Goal: Task Accomplishment & Management: Manage account settings

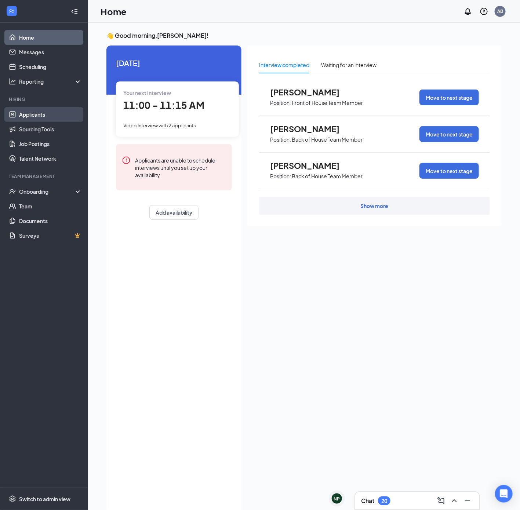
click at [42, 117] on link "Applicants" at bounding box center [50, 114] width 63 height 15
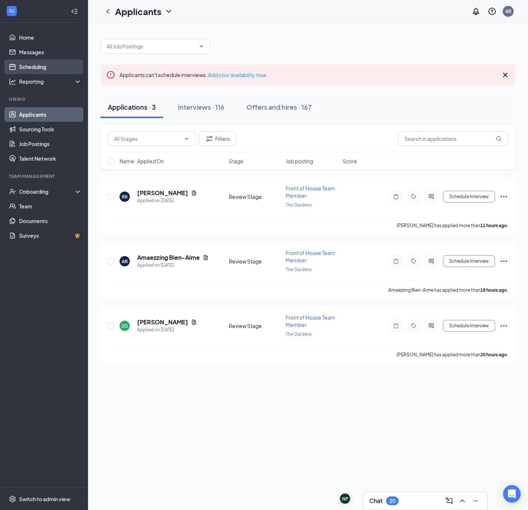
click at [28, 64] on link "Scheduling" at bounding box center [50, 66] width 63 height 15
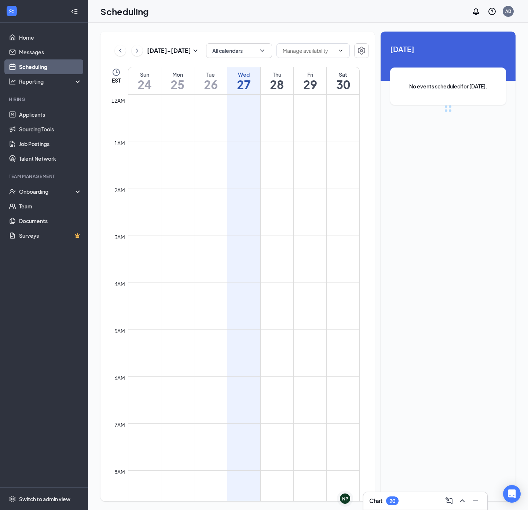
scroll to position [360, 0]
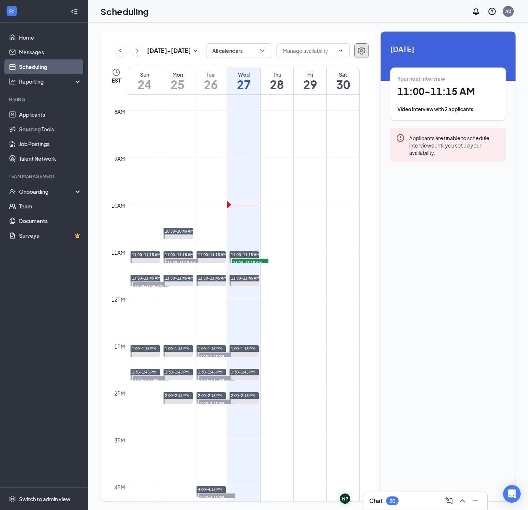
click at [362, 52] on icon "Settings" at bounding box center [361, 51] width 7 height 8
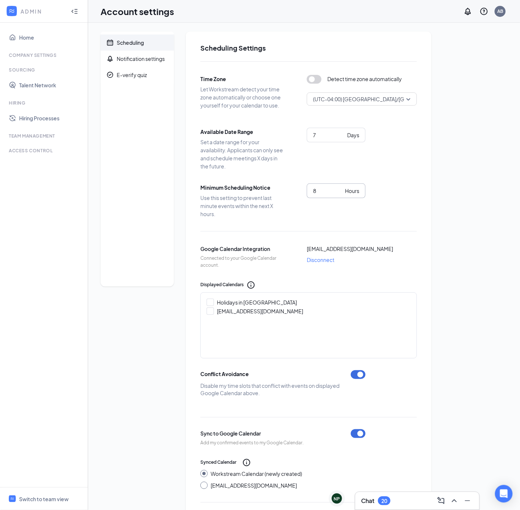
drag, startPoint x: 328, startPoint y: 194, endPoint x: 288, endPoint y: 194, distance: 39.6
click at [288, 194] on div "Minimum Scheduling Notice Use this setting to prevent last minute events within…" at bounding box center [308, 200] width 217 height 34
type input "4"
click at [458, 189] on div "Scheduling Notification settings E-verify quiz Scheduling Settings Time Zone Le…" at bounding box center [304, 296] width 407 height 528
click at [39, 500] on div "Switch to team view" at bounding box center [44, 498] width 50 height 7
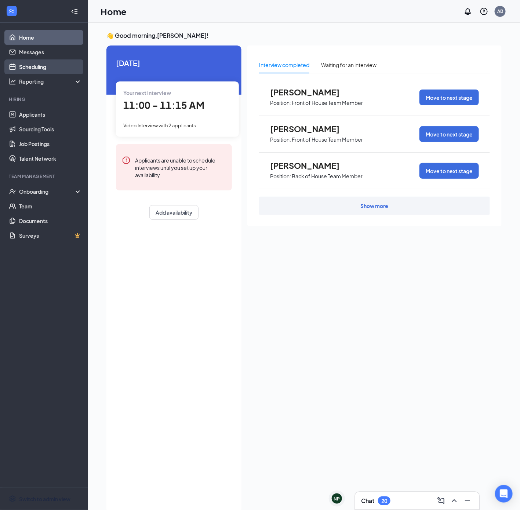
click at [37, 69] on link "Scheduling" at bounding box center [50, 66] width 63 height 15
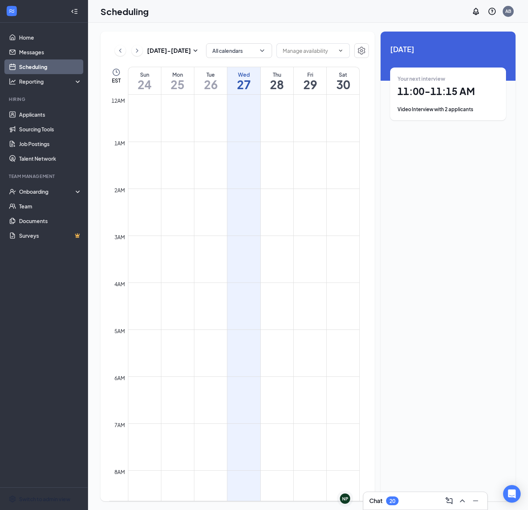
scroll to position [360, 0]
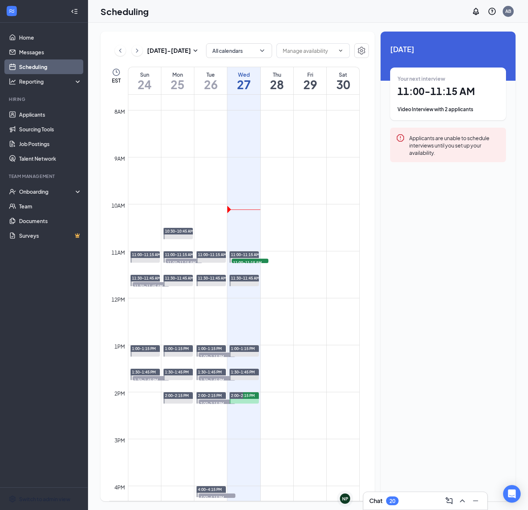
click at [410, 103] on div "Your next interview 11:00 - 11:15 AM Video Interview with 2 applicants" at bounding box center [448, 94] width 101 height 38
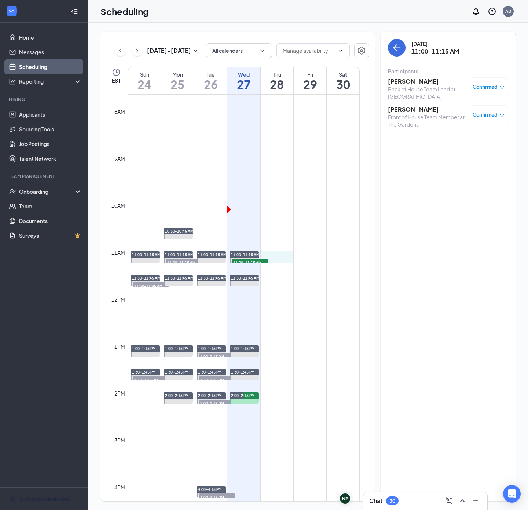
drag, startPoint x: 270, startPoint y: 255, endPoint x: 281, endPoint y: 255, distance: 11.0
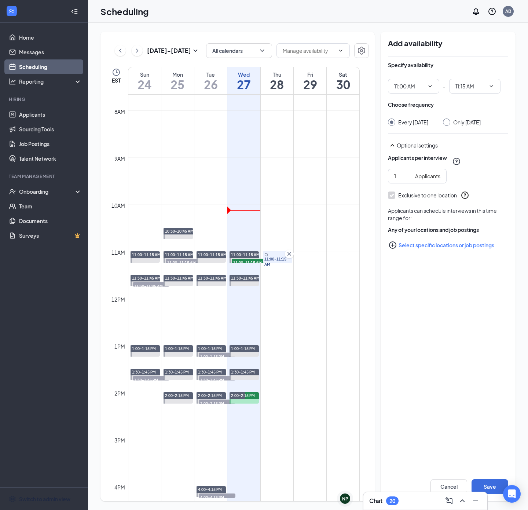
type input "11:00 AM"
type input "11:15 AM"
drag, startPoint x: 266, startPoint y: 276, endPoint x: 277, endPoint y: 276, distance: 11.0
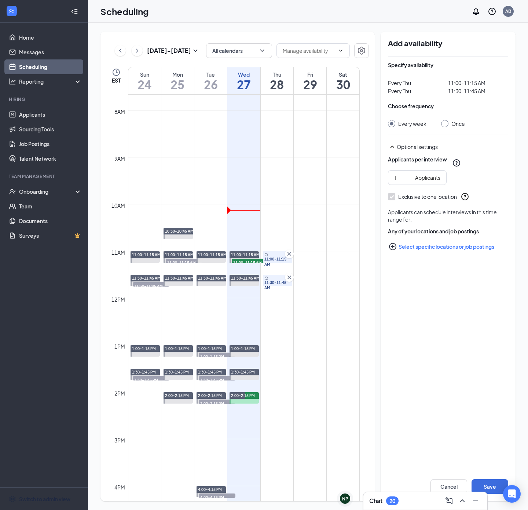
click at [443, 123] on input "Once" at bounding box center [443, 122] width 5 height 5
radio input "true"
radio input "false"
type input "2"
click at [408, 177] on input "2" at bounding box center [404, 178] width 18 height 8
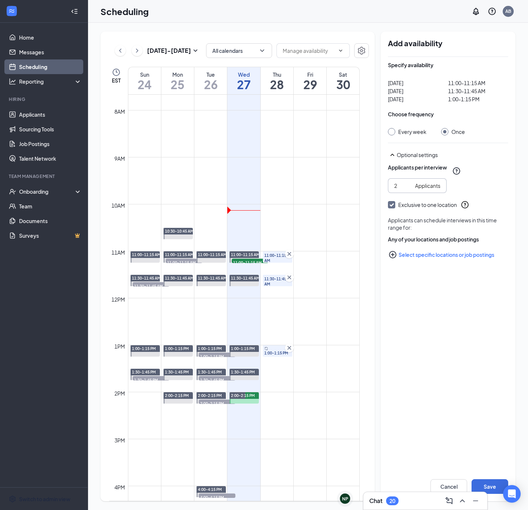
click at [287, 346] on icon "Cross" at bounding box center [289, 347] width 7 height 7
click at [495, 485] on button "Save" at bounding box center [490, 486] width 37 height 15
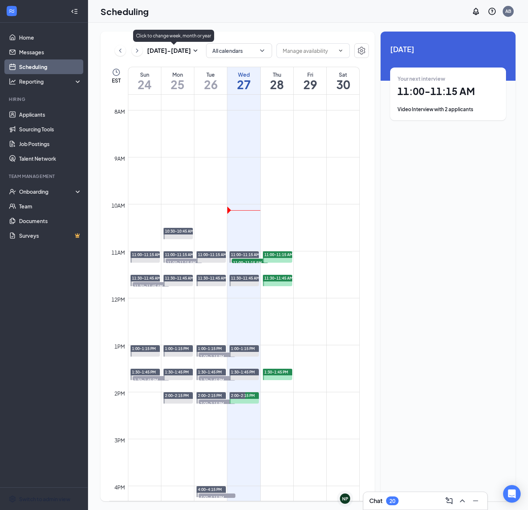
click at [164, 48] on h3 "[DATE] - [DATE]" at bounding box center [169, 51] width 44 height 8
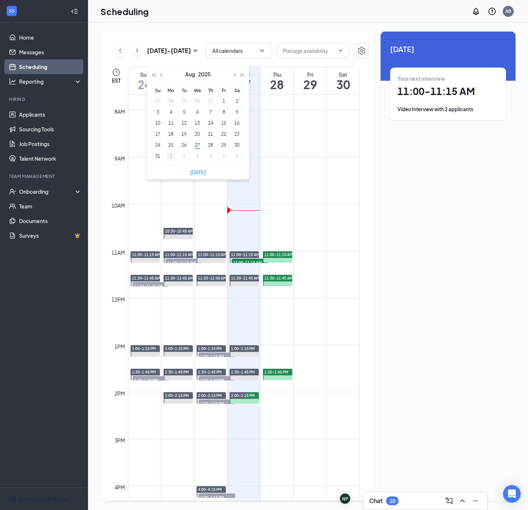
click at [168, 155] on div "1" at bounding box center [171, 156] width 9 height 9
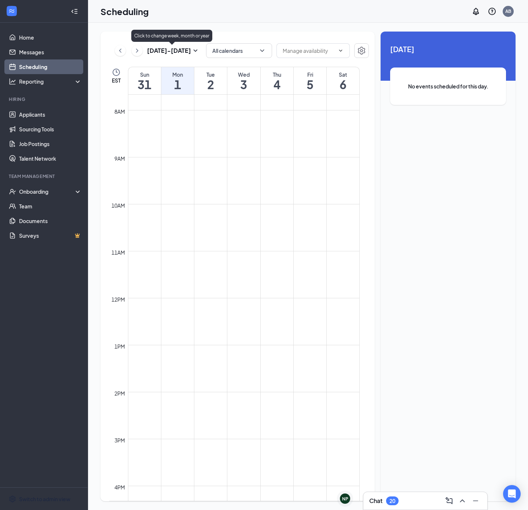
click at [150, 48] on h3 "[DATE] - [DATE]" at bounding box center [169, 51] width 44 height 8
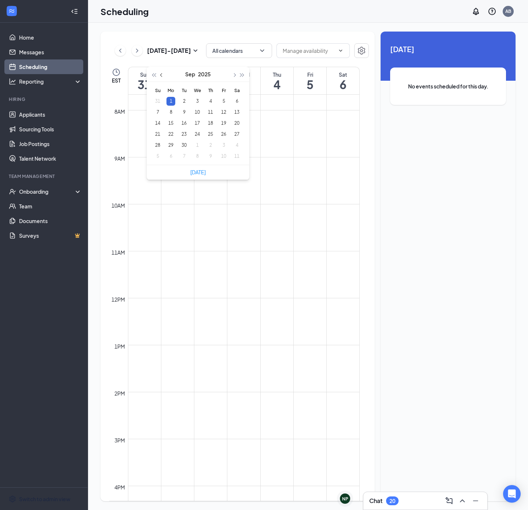
click at [162, 77] on button "button" at bounding box center [162, 74] width 8 height 15
type input "[DATE]"
click at [195, 145] on div "27" at bounding box center [197, 145] width 9 height 9
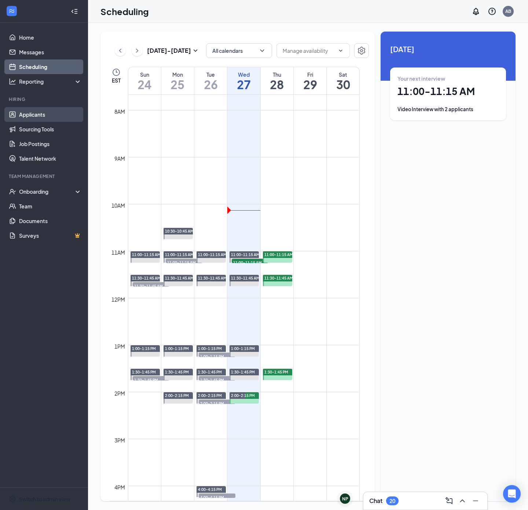
click at [26, 116] on link "Applicants" at bounding box center [50, 114] width 63 height 15
